Goal: Task Accomplishment & Management: Manage account settings

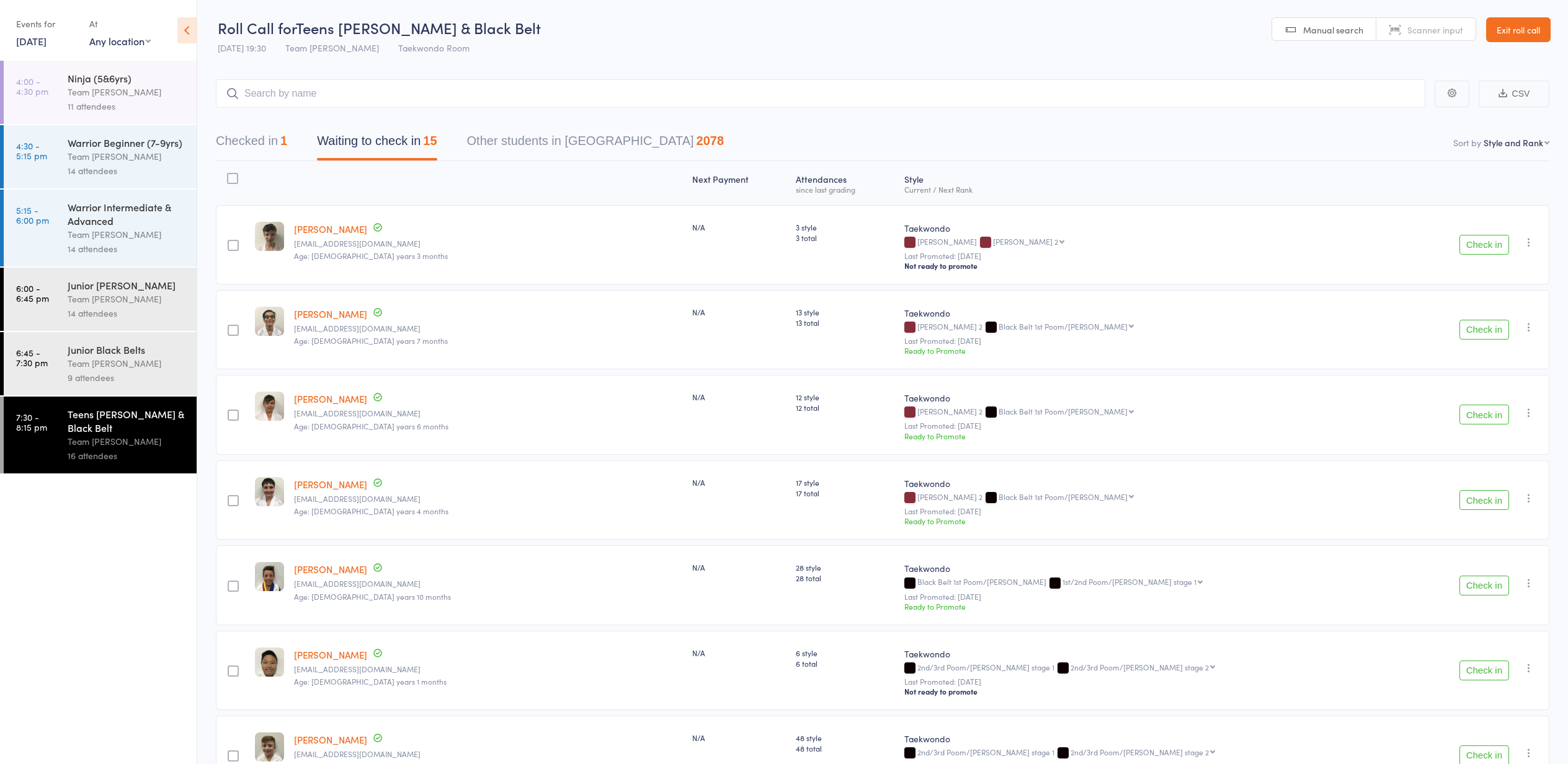
click at [1526, 242] on icon "button" at bounding box center [1528, 242] width 13 height 13
click at [1500, 389] on li "Mark absent" at bounding box center [1485, 383] width 102 height 17
click at [1483, 330] on button "Check in" at bounding box center [1484, 330] width 50 height 20
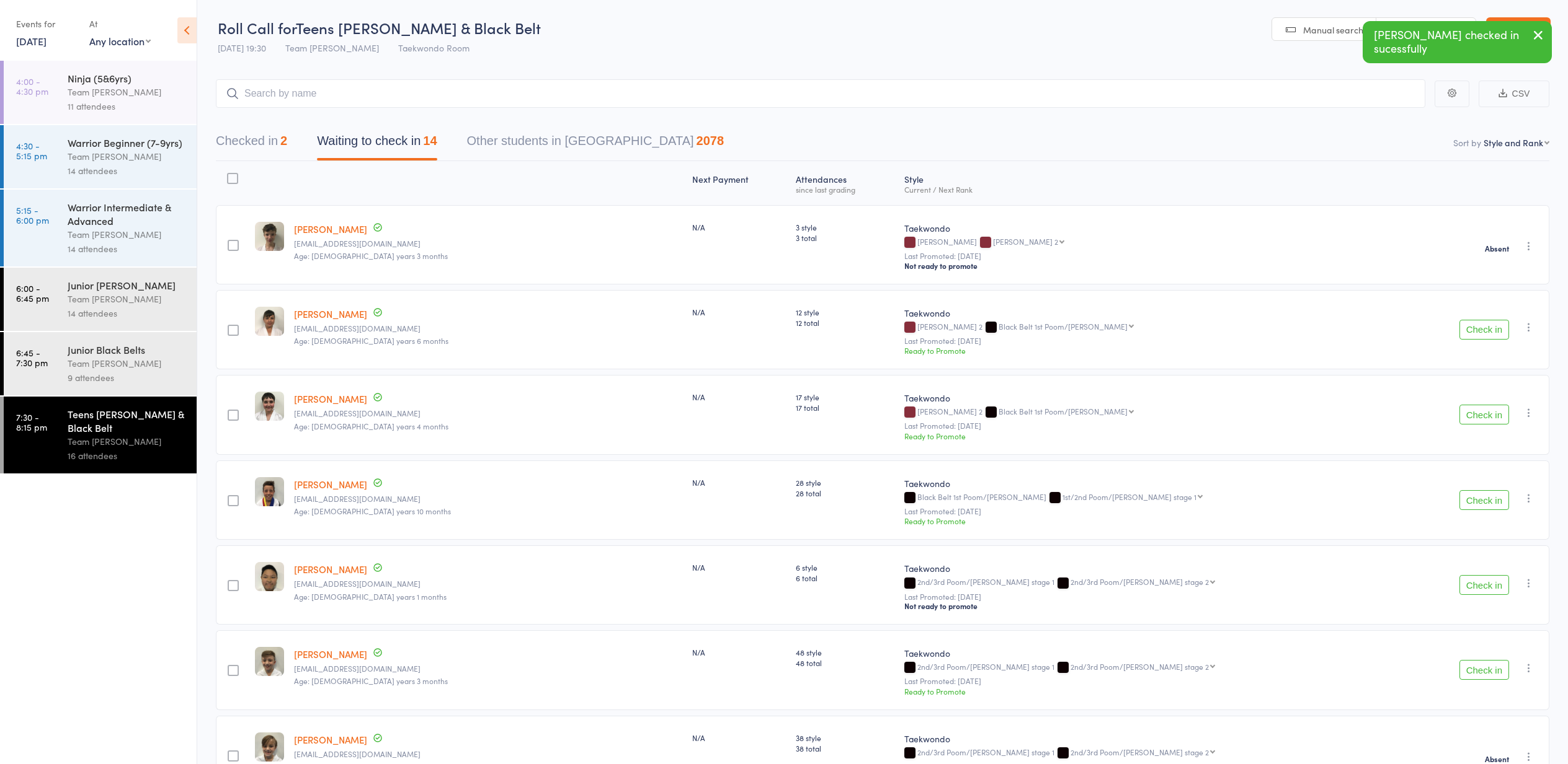
click at [1483, 330] on button "Check in" at bounding box center [1484, 330] width 50 height 20
click at [1483, 330] on button "Check in" at bounding box center [1484, 329] width 50 height 20
click at [1483, 330] on button "Check in" at bounding box center [1484, 330] width 50 height 20
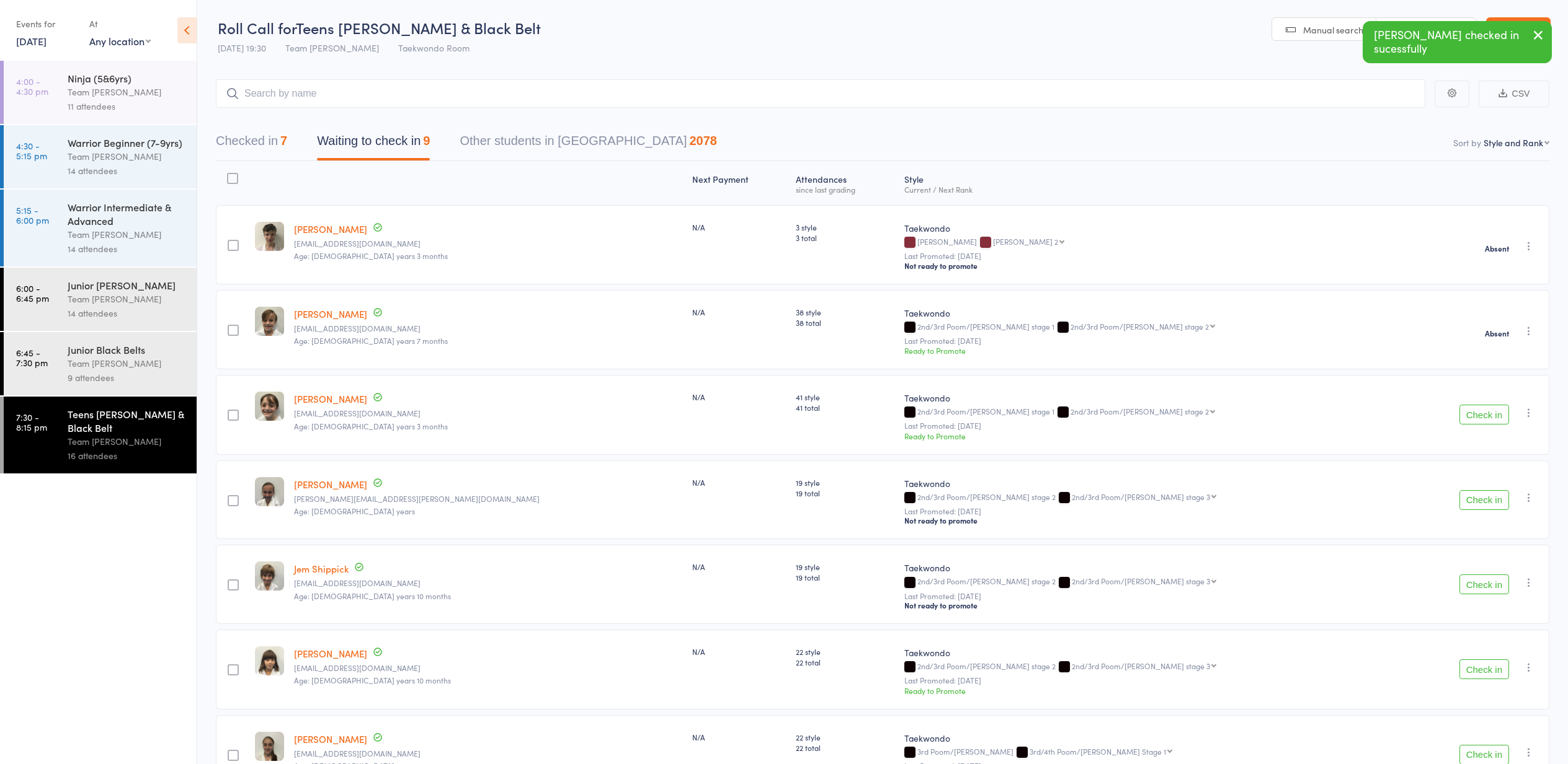
click at [1483, 418] on button "Check in" at bounding box center [1484, 414] width 50 height 20
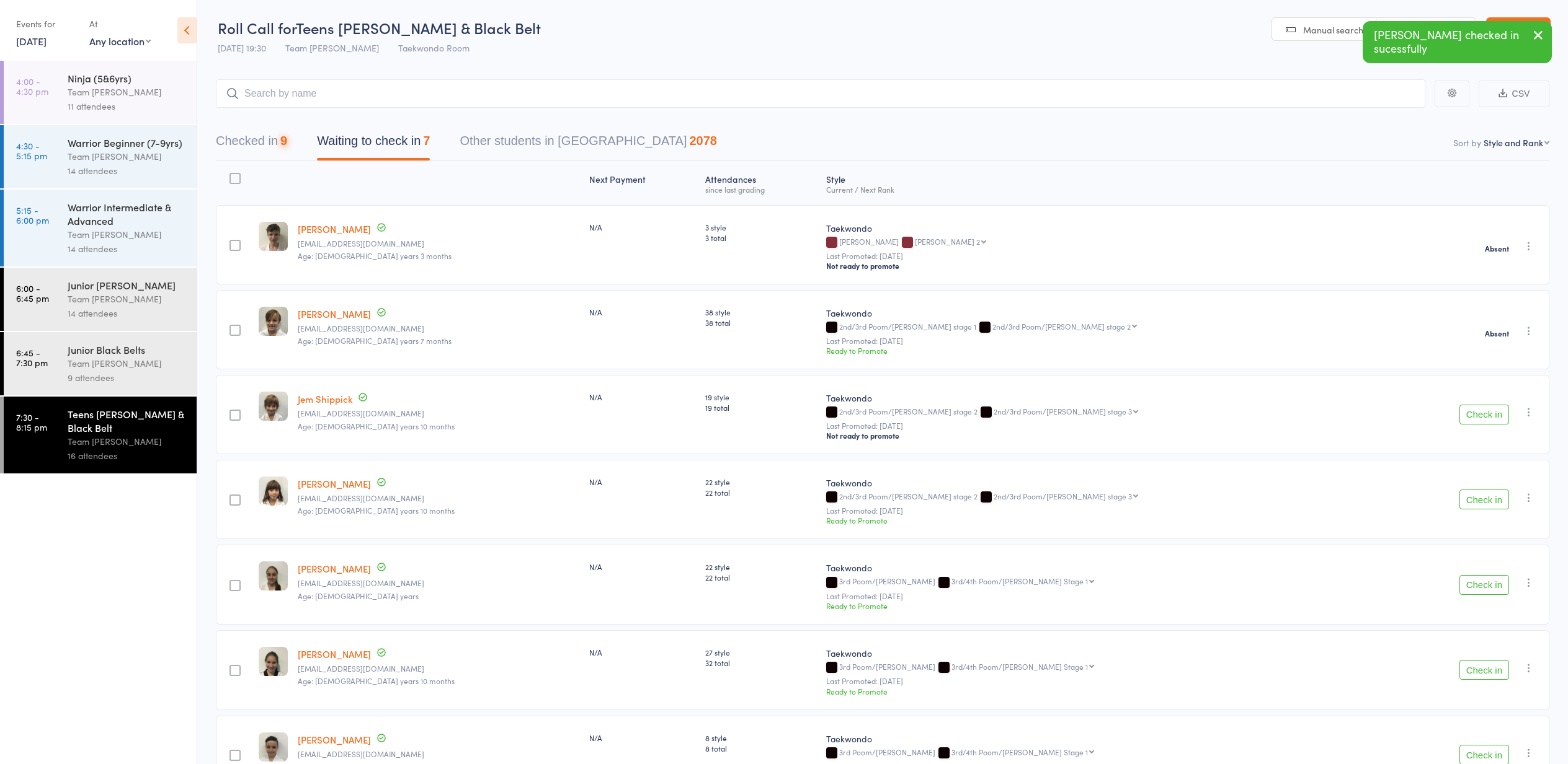
click at [1483, 418] on button "Check in" at bounding box center [1484, 414] width 50 height 20
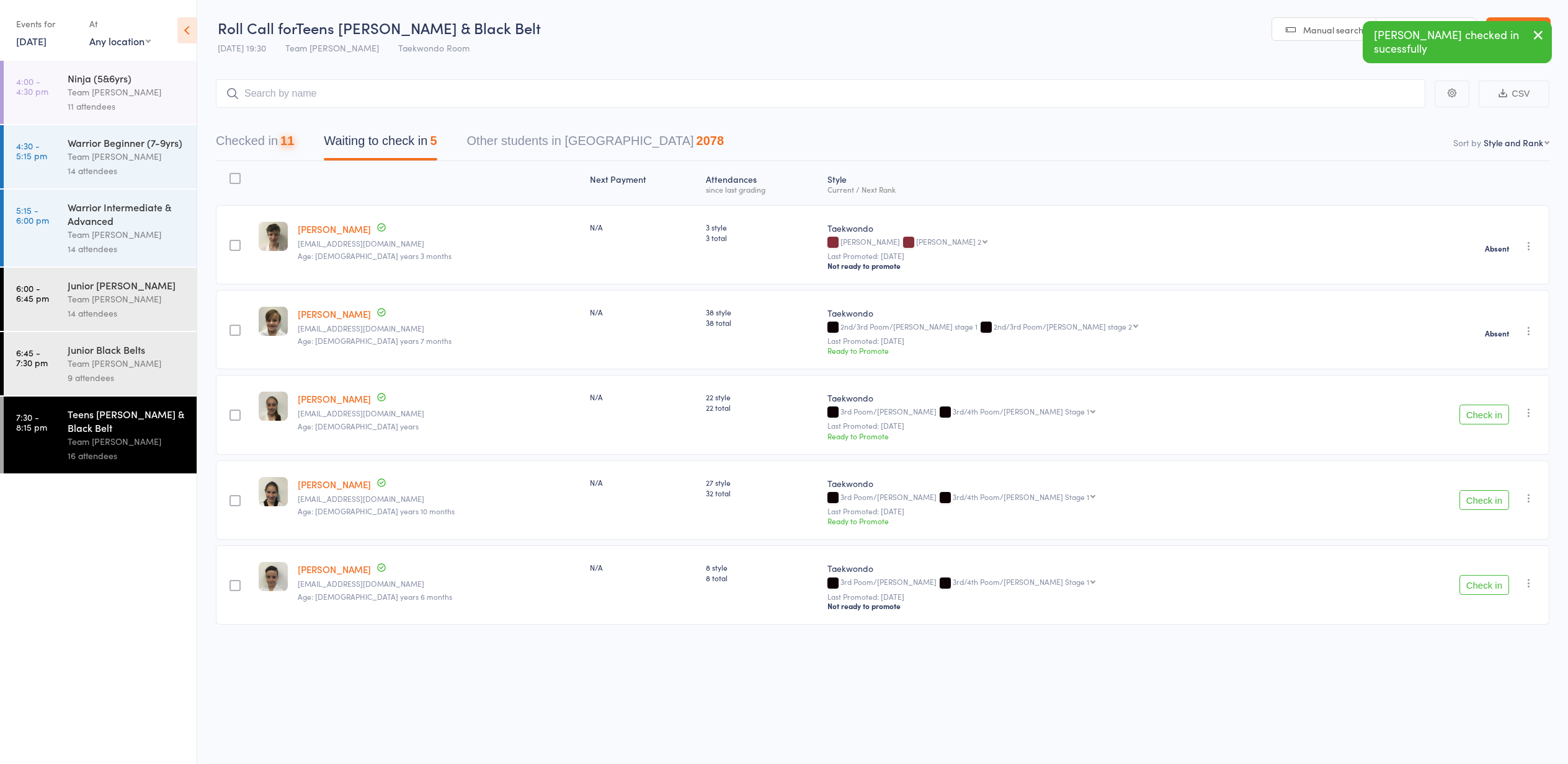
click at [1483, 418] on button "Check in" at bounding box center [1484, 414] width 50 height 20
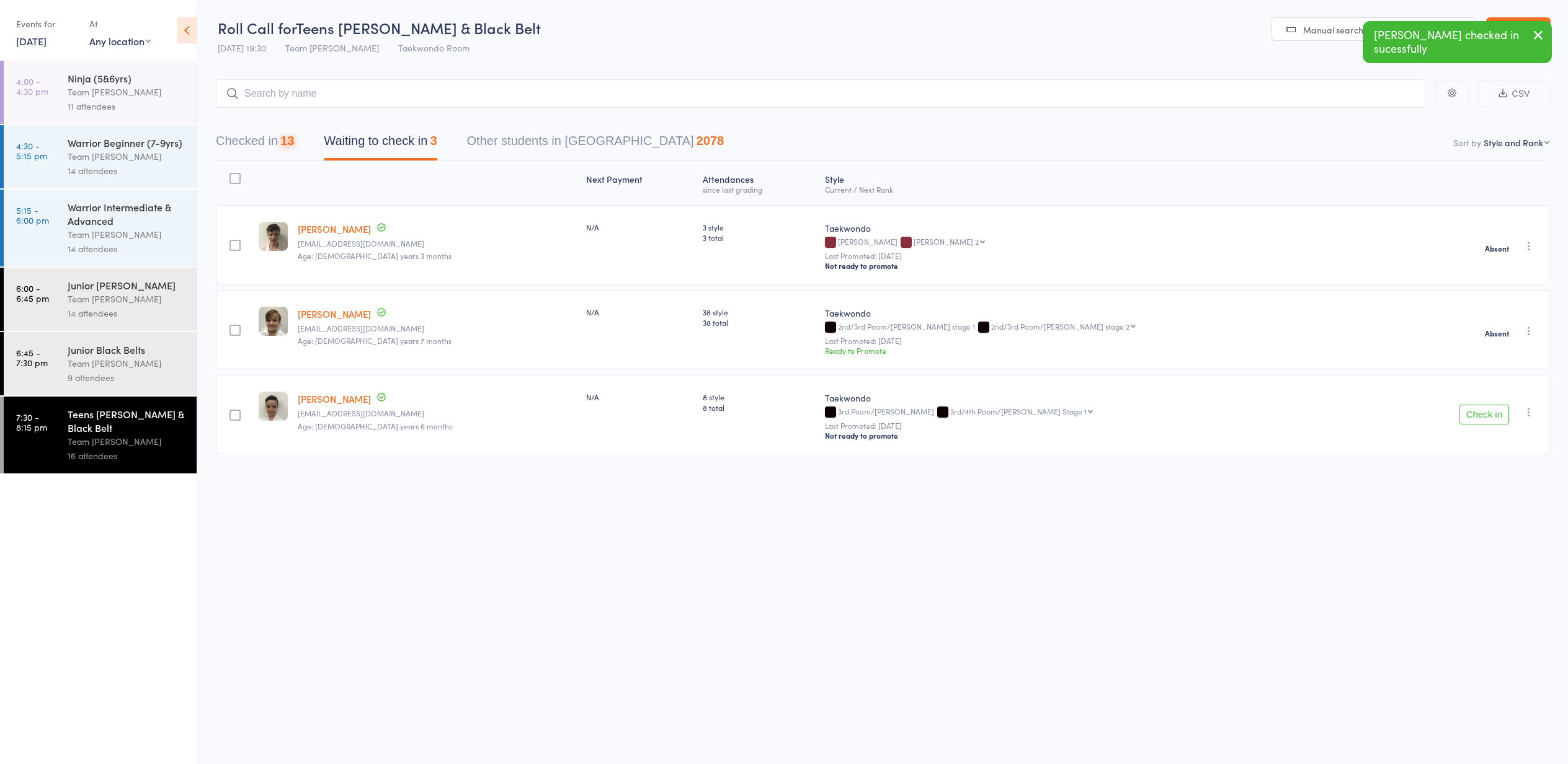
click at [1483, 418] on button "Check in" at bounding box center [1484, 414] width 50 height 20
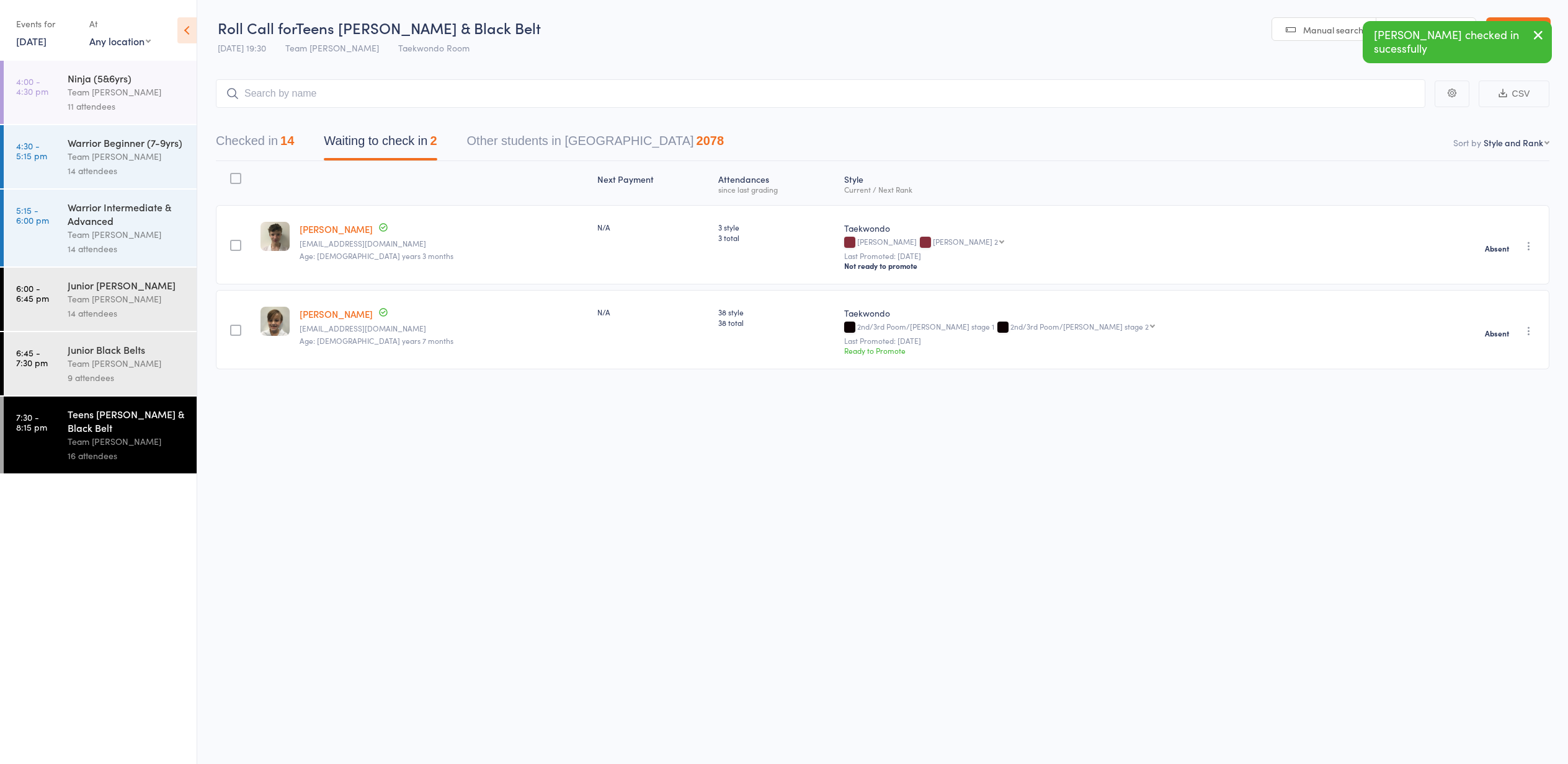
click at [92, 361] on div "Team [PERSON_NAME]" at bounding box center [127, 363] width 119 height 15
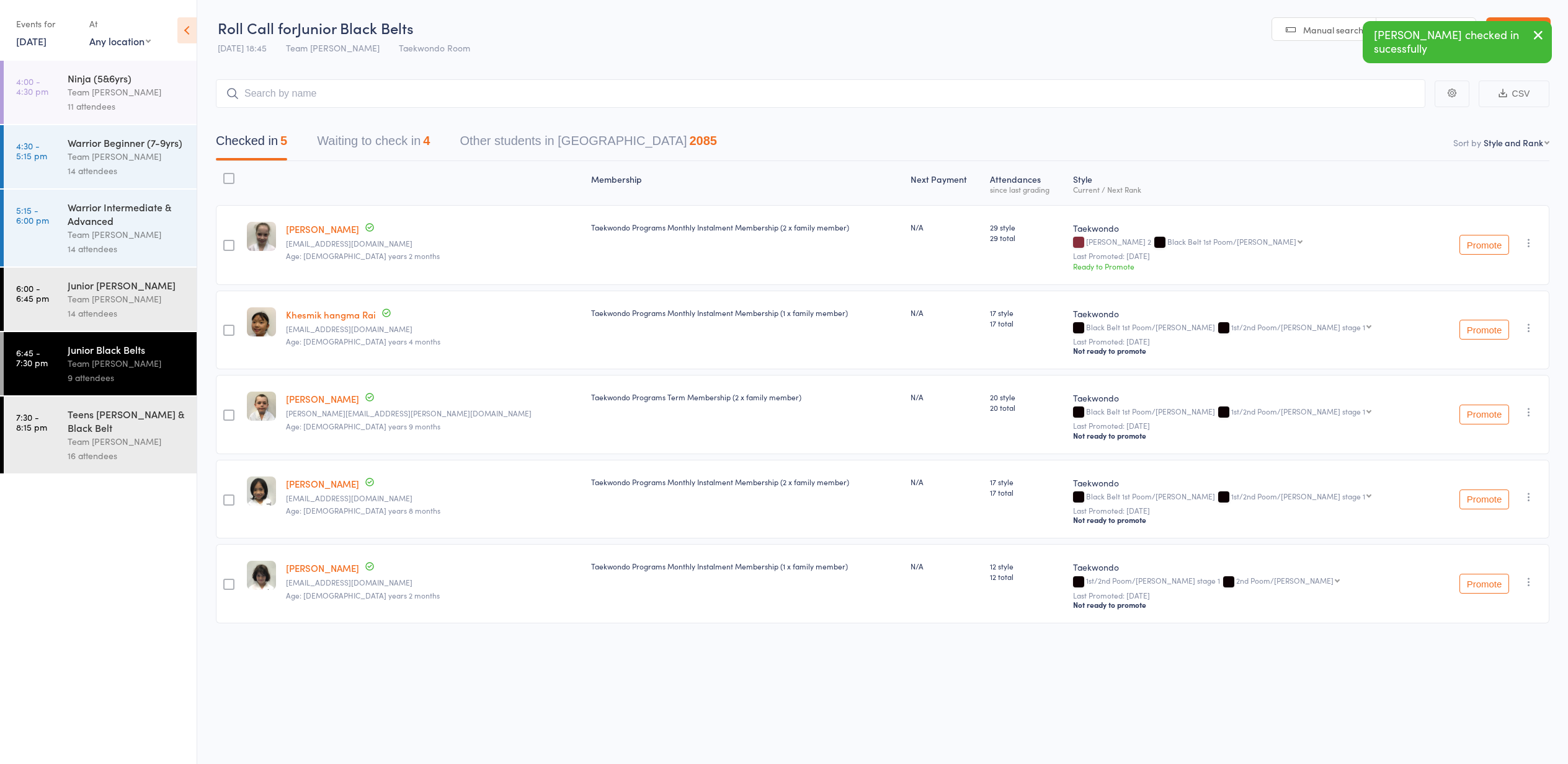
click at [366, 135] on button "Waiting to check in 4" at bounding box center [373, 144] width 113 height 33
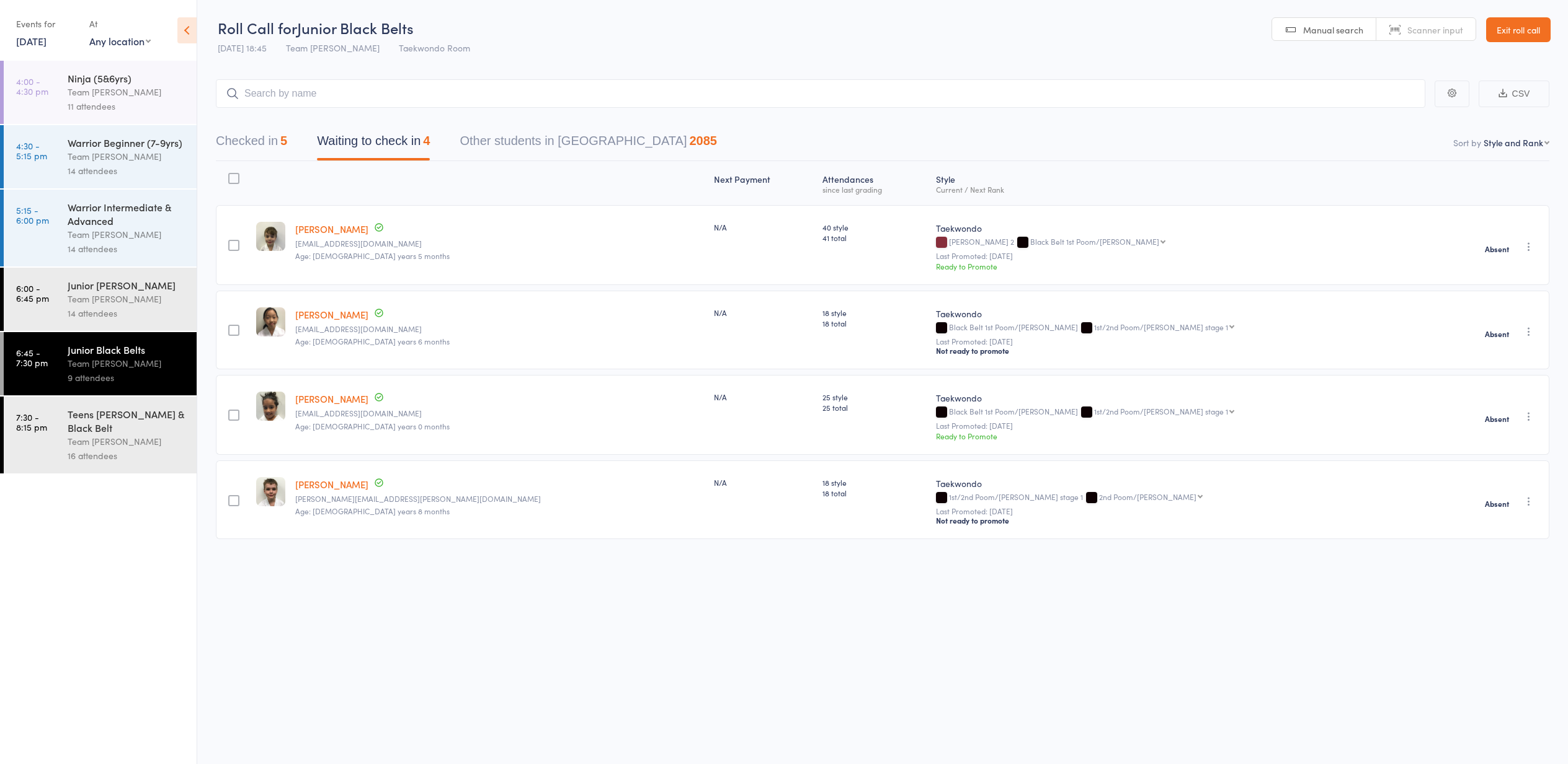
click at [1526, 28] on link "Exit roll call" at bounding box center [1518, 29] width 64 height 24
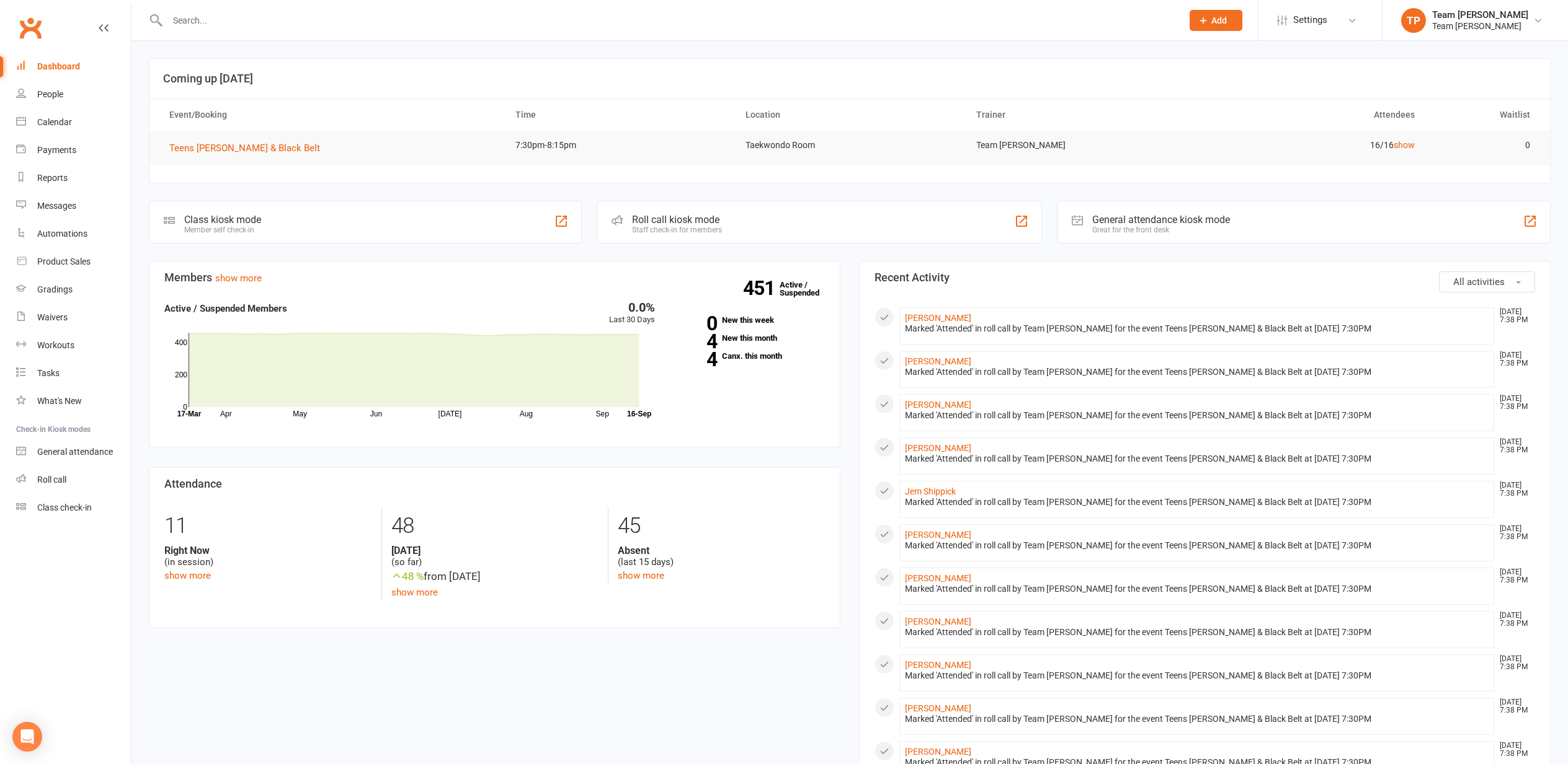
click at [56, 124] on div "Calendar" at bounding box center [54, 122] width 34 height 10
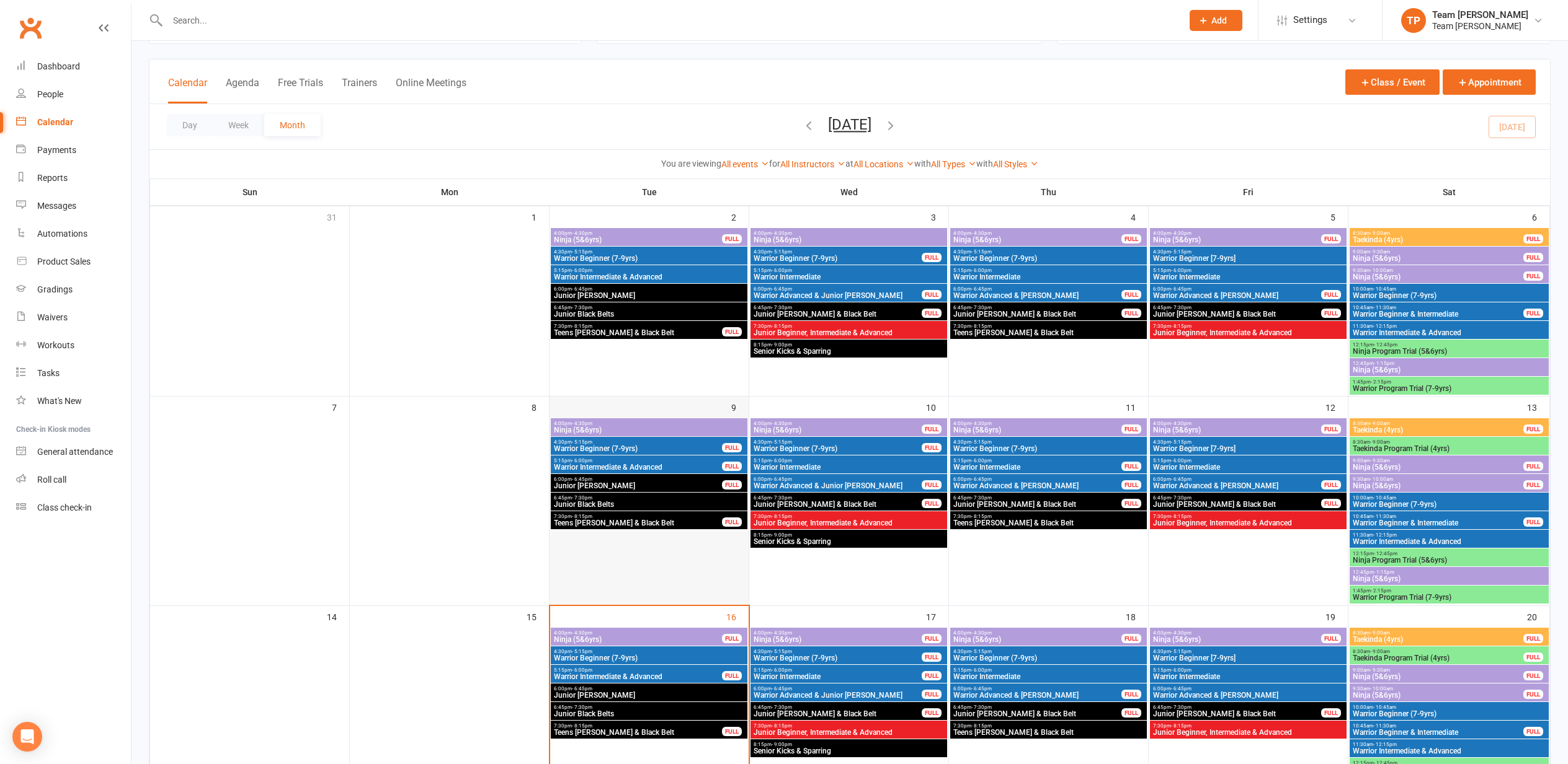
scroll to position [54, 0]
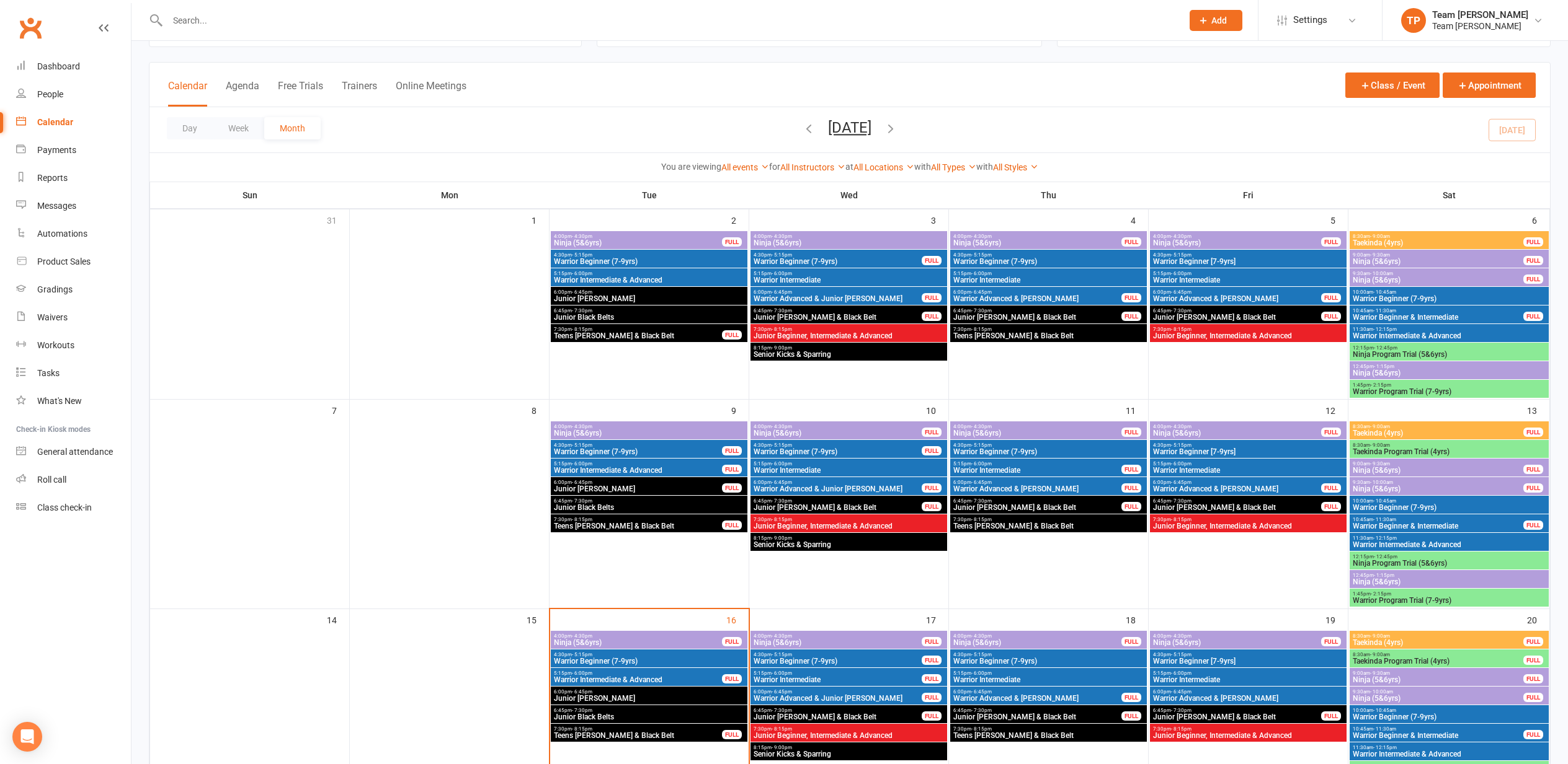
click at [614, 732] on span "Teens [PERSON_NAME] & Black Belt" at bounding box center [638, 736] width 170 height 7
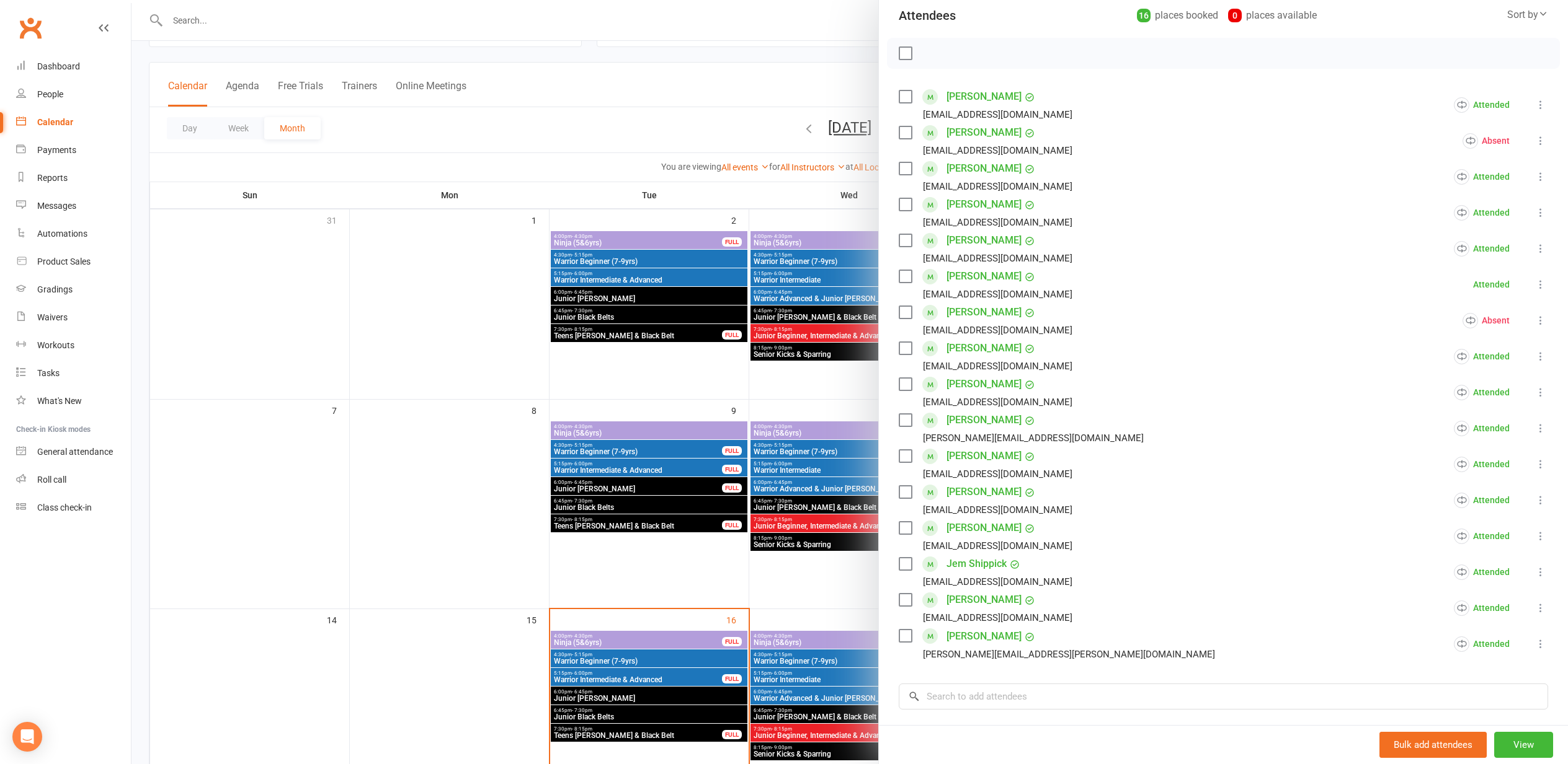
click at [974, 531] on link "[PERSON_NAME]" at bounding box center [984, 528] width 75 height 20
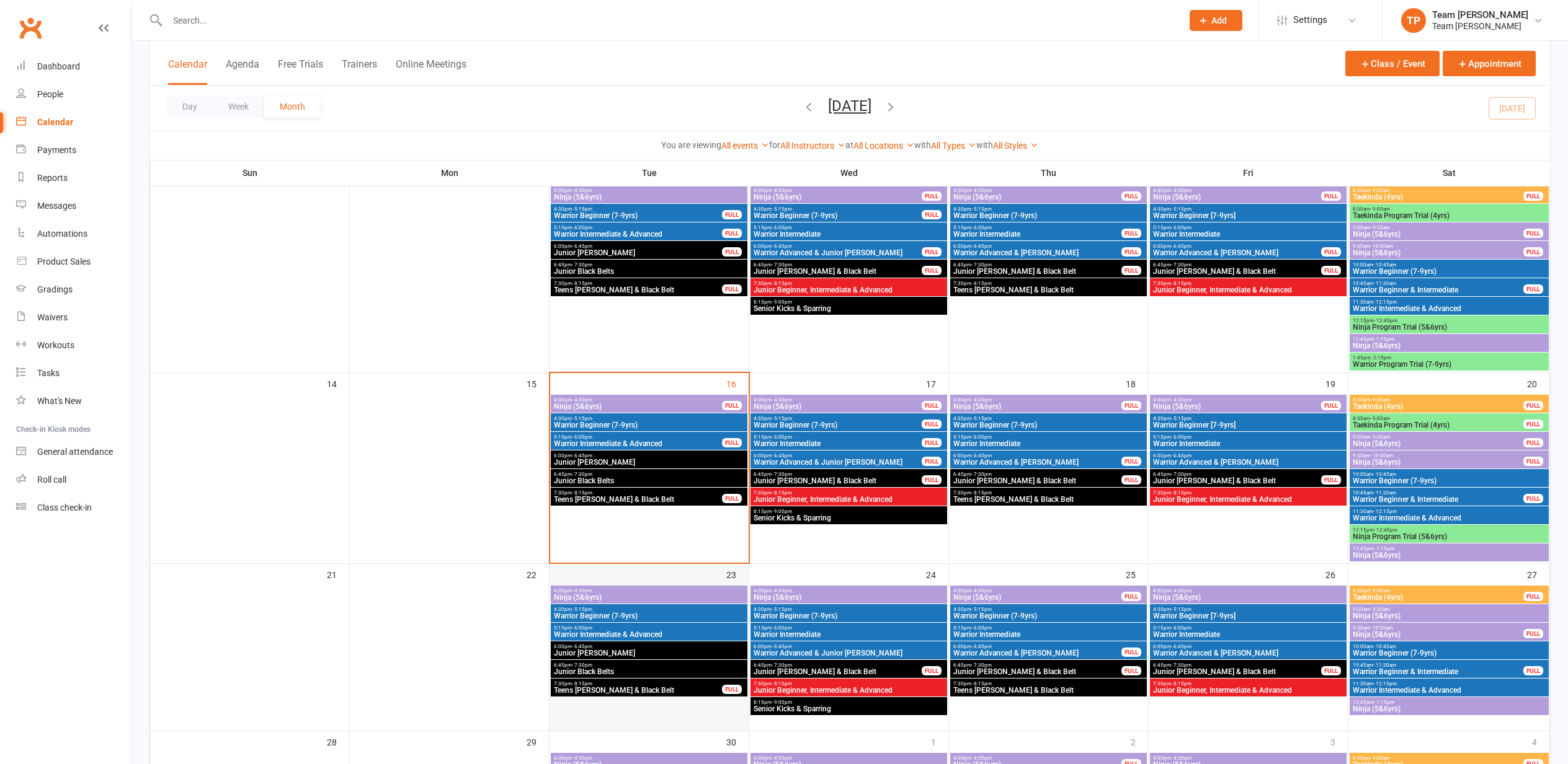
scroll to position [290, 0]
click at [643, 496] on span "Teens [PERSON_NAME] & Black Belt" at bounding box center [638, 499] width 170 height 7
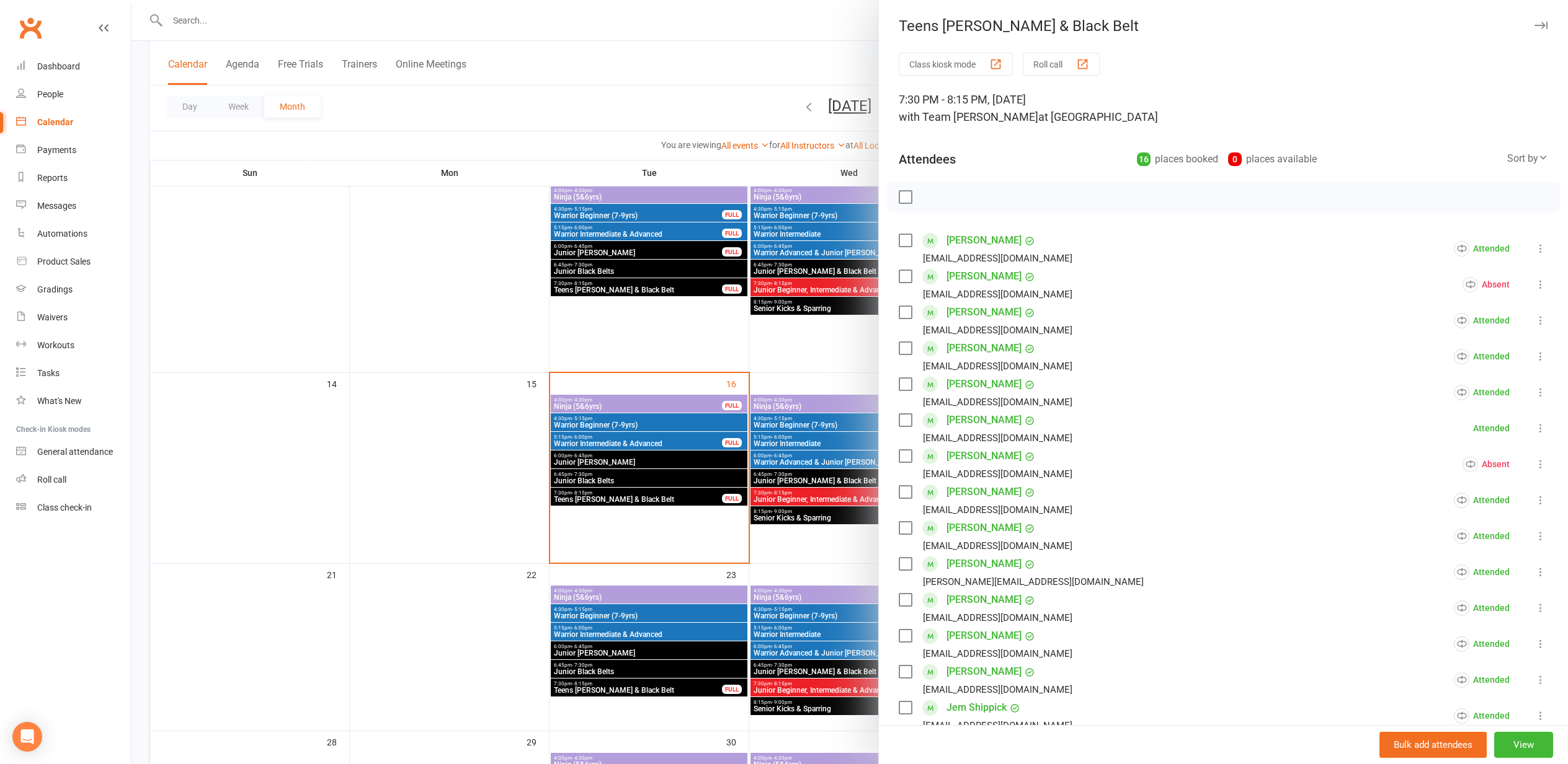
click at [1086, 64] on div "button" at bounding box center [1082, 64] width 13 height 13
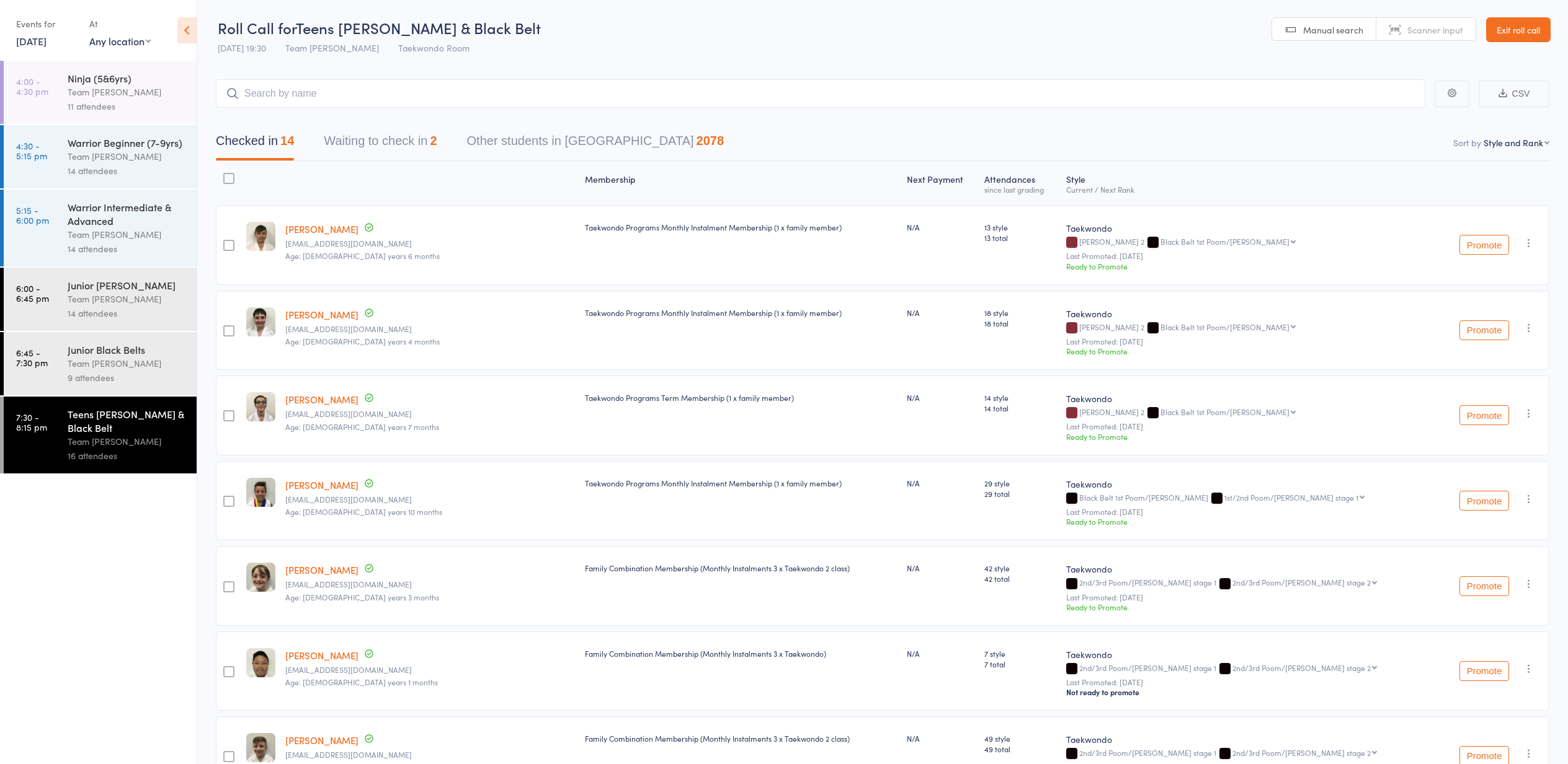
click at [369, 141] on button "Waiting to check in 2" at bounding box center [380, 144] width 113 height 33
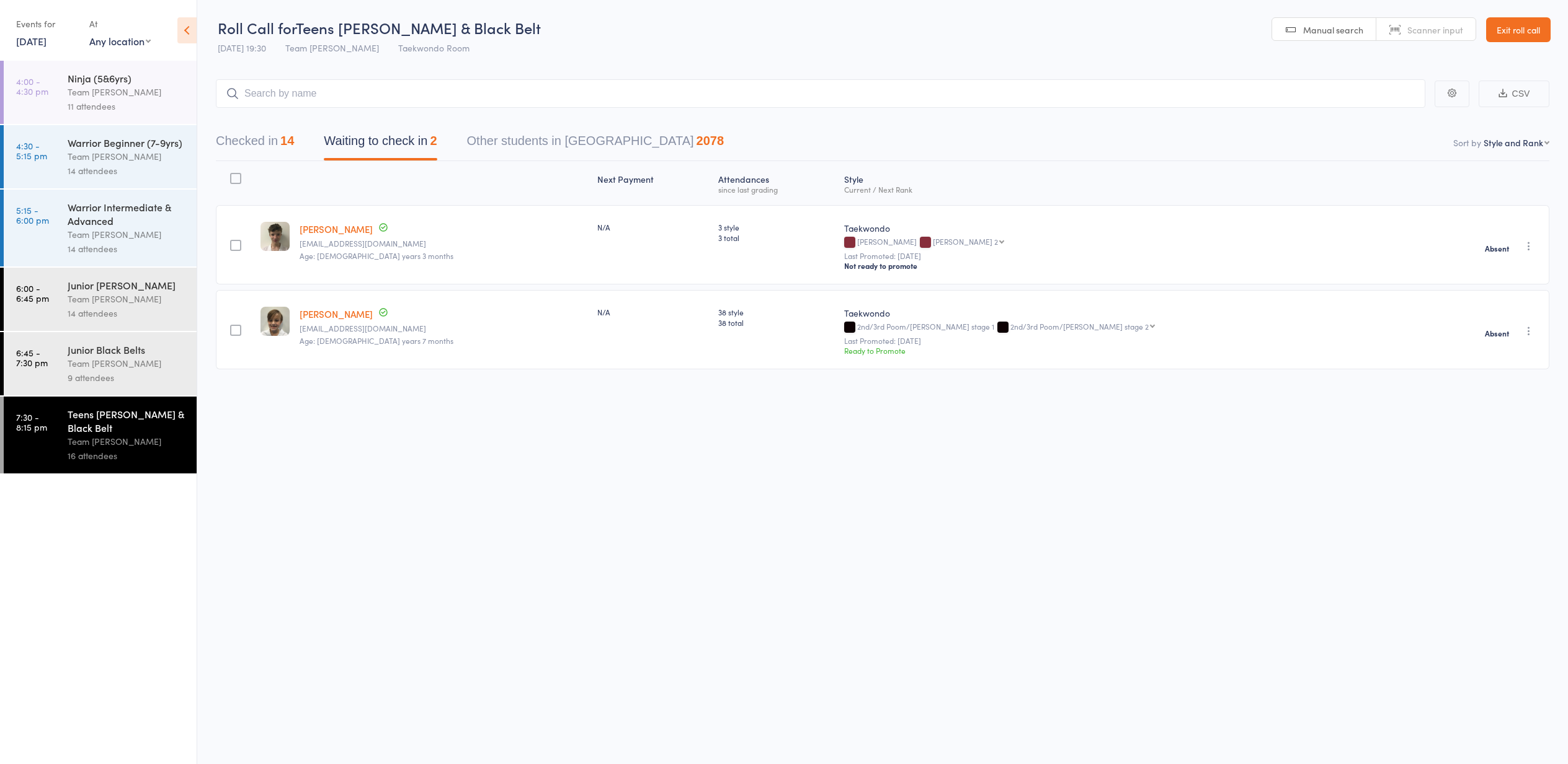
click at [256, 140] on button "Checked in 14" at bounding box center [255, 144] width 78 height 33
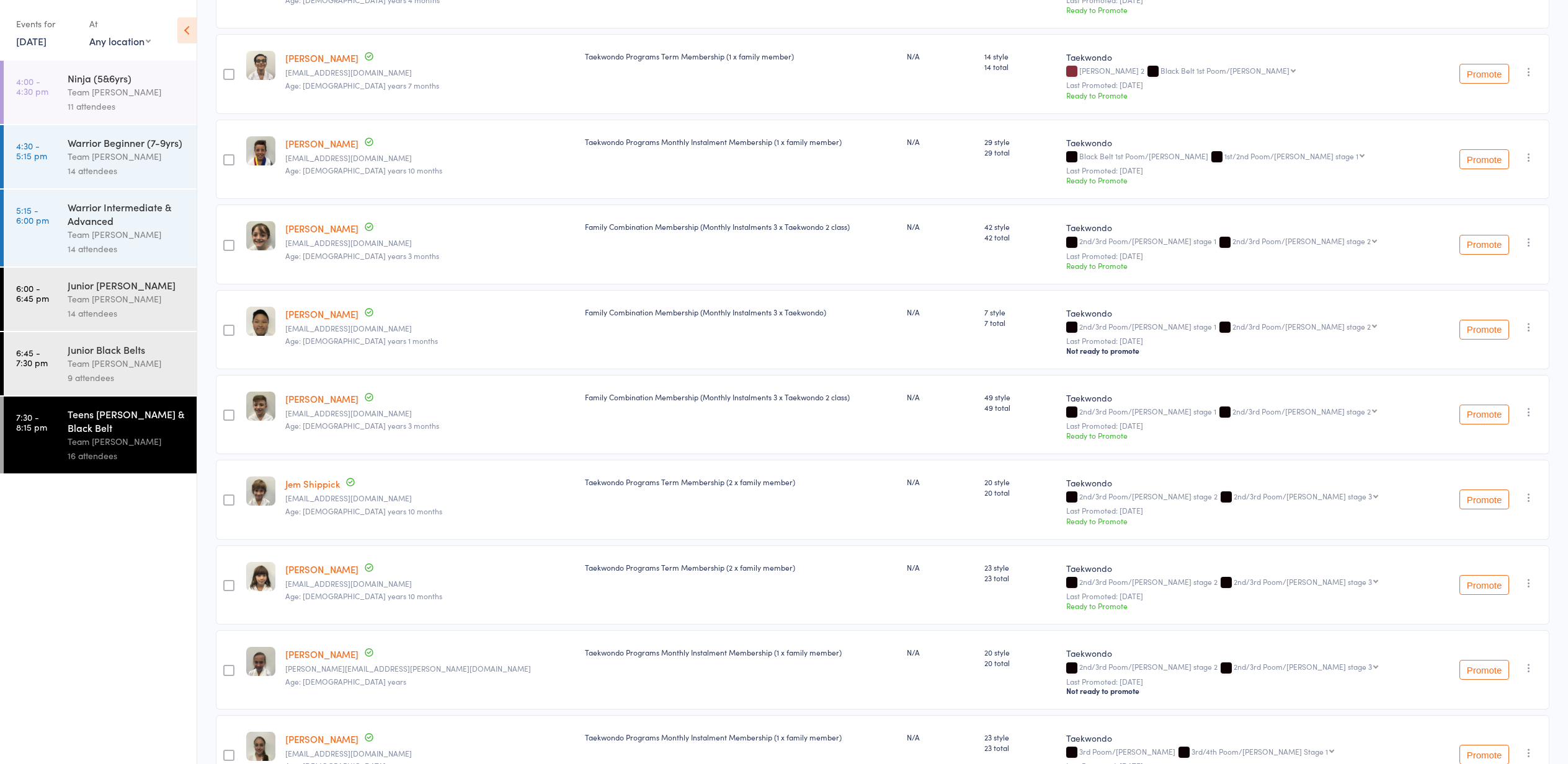
scroll to position [344, 0]
click at [1484, 494] on button "Promote" at bounding box center [1484, 497] width 50 height 20
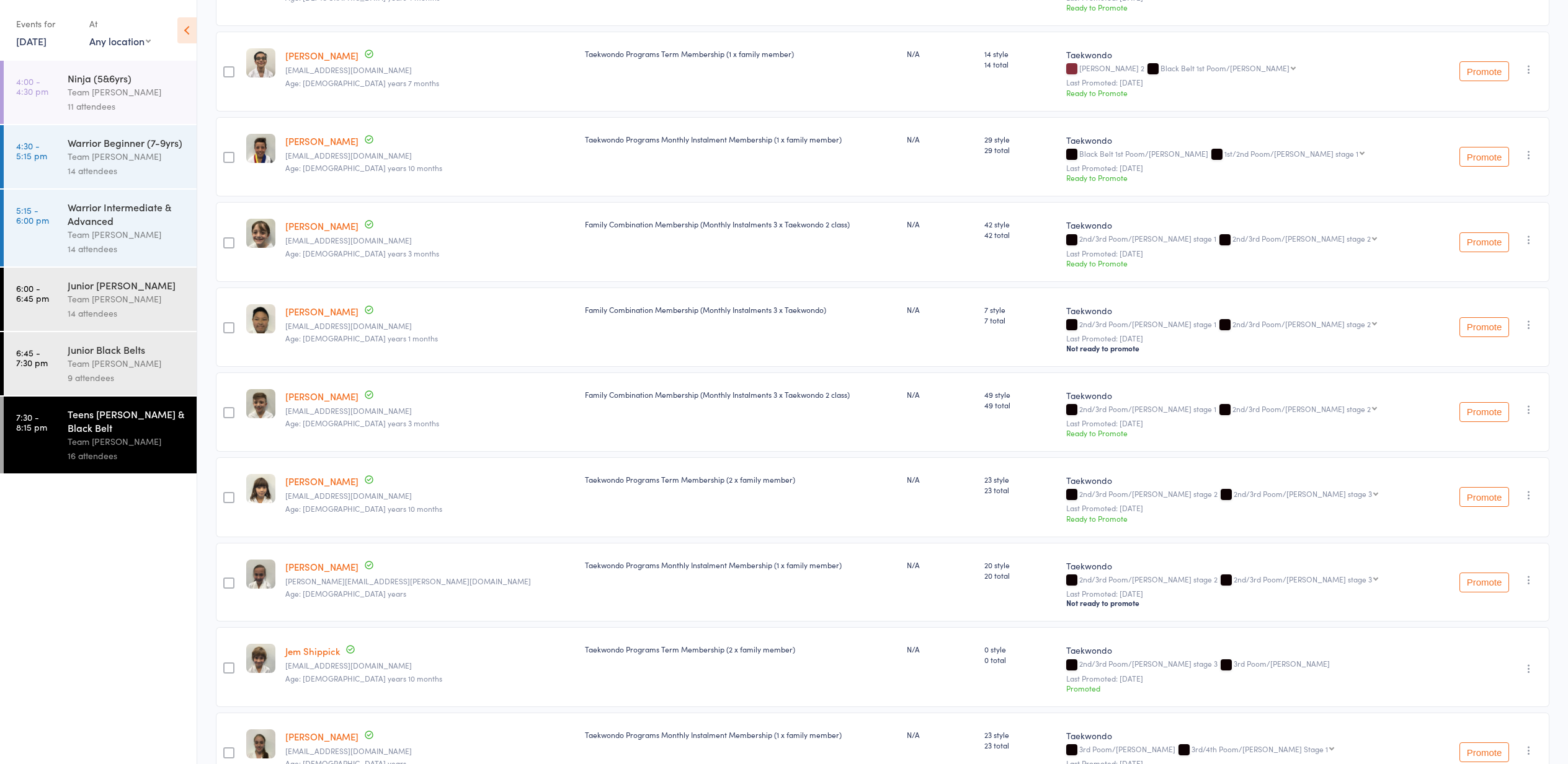
click at [1481, 495] on button "Promote" at bounding box center [1484, 497] width 50 height 20
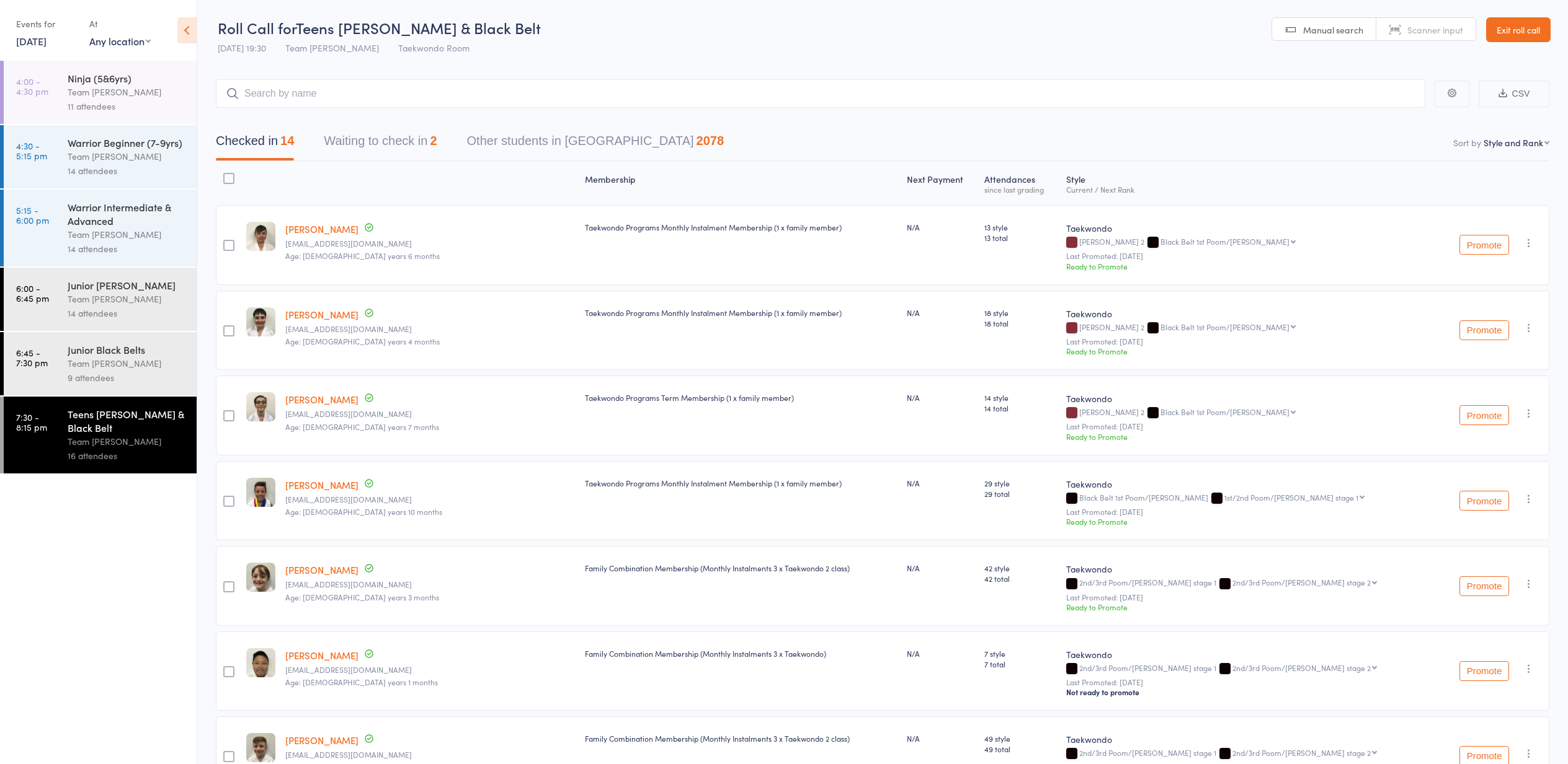
scroll to position [0, 0]
